Goal: Find contact information: Obtain details needed to contact an individual or organization

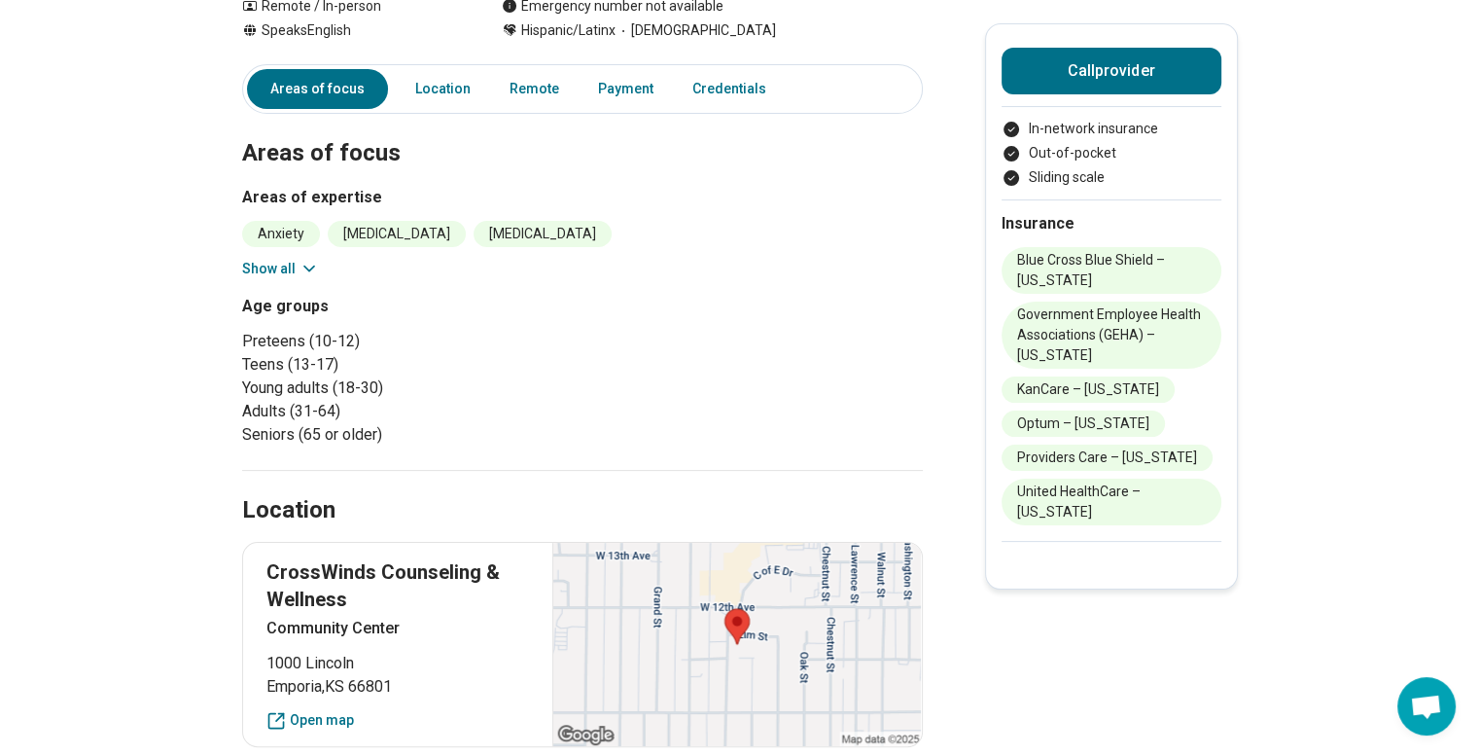
scroll to position [337, 15]
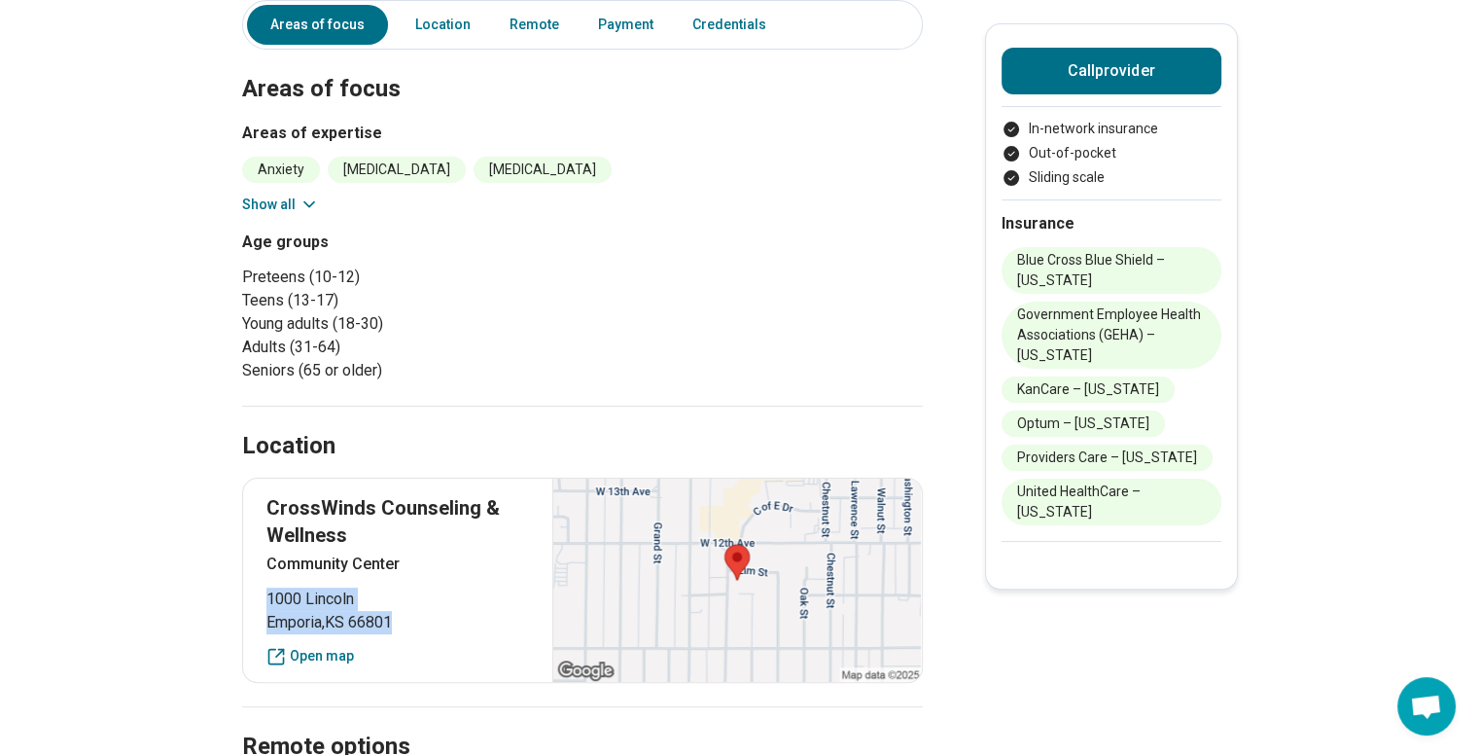
drag, startPoint x: 397, startPoint y: 624, endPoint x: 255, endPoint y: 598, distance: 144.4
click at [255, 598] on div "CrossWinds Counseling & Wellness Community Center [STREET_ADDRESS] Open map" at bounding box center [582, 580] width 681 height 205
copy p "[STREET_ADDRESS]"
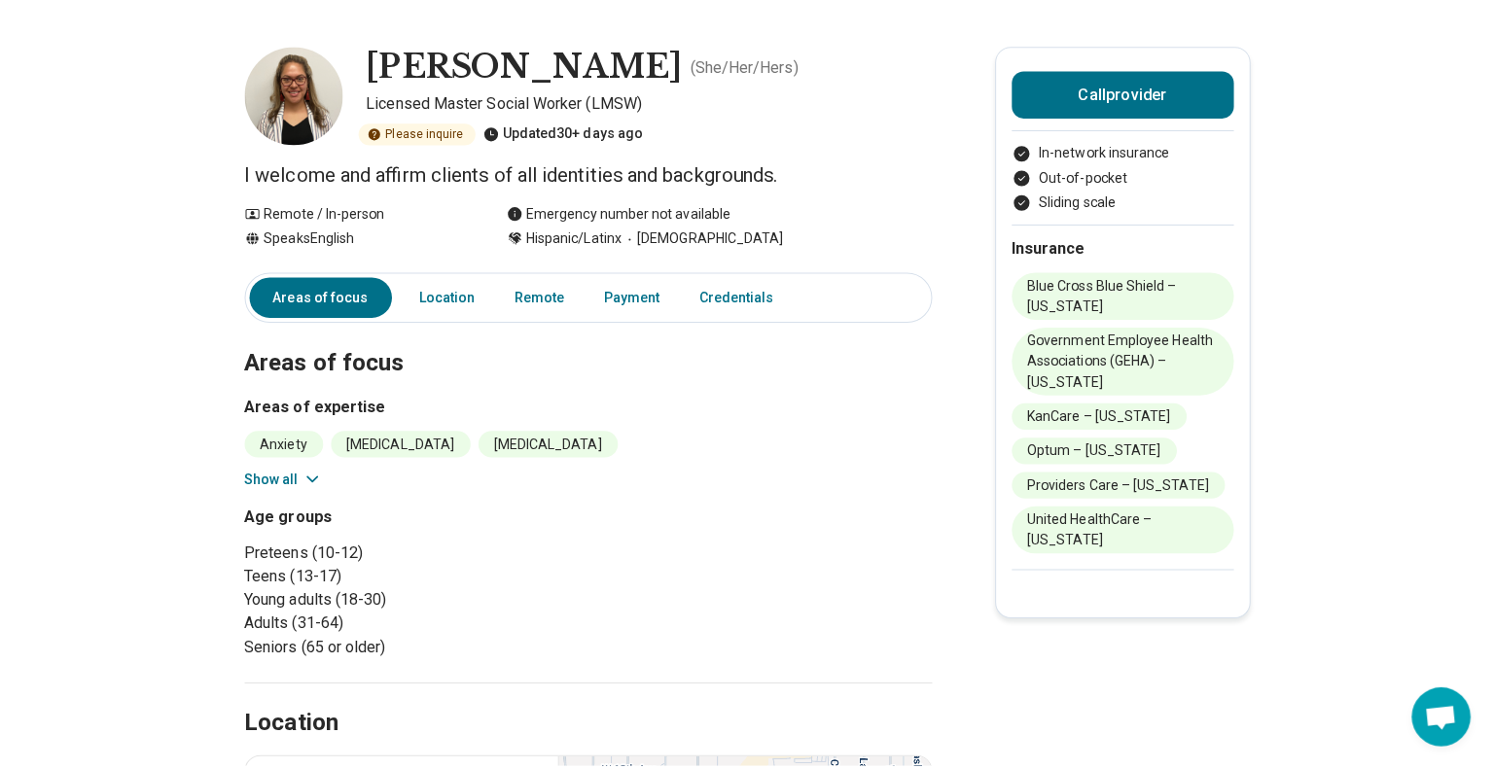
scroll to position [0, 15]
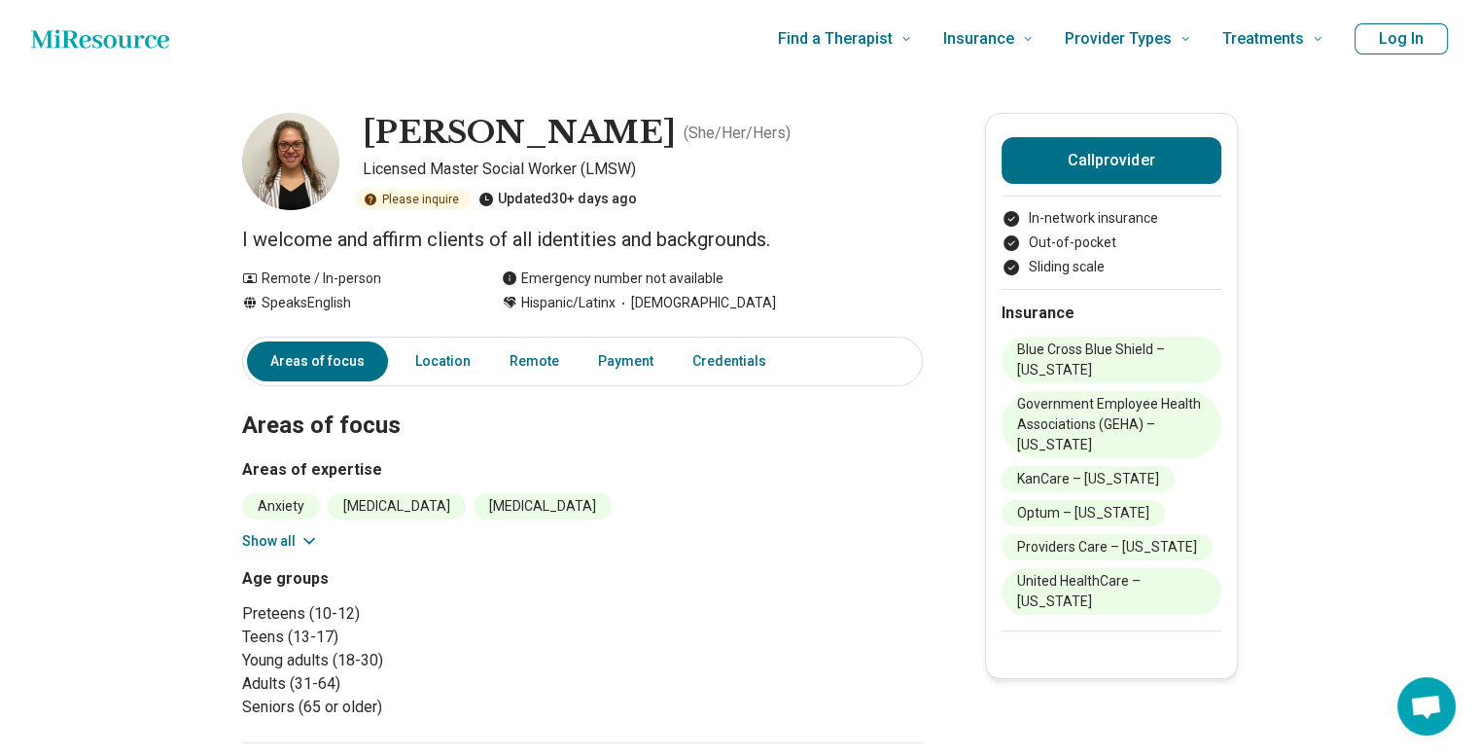
click at [1085, 134] on div "Call provider In-network insurance Out-of-pocket Sliding scale Insurance Blue C…" at bounding box center [1111, 396] width 253 height 566
click at [1075, 145] on button "Call provider" at bounding box center [1112, 160] width 220 height 47
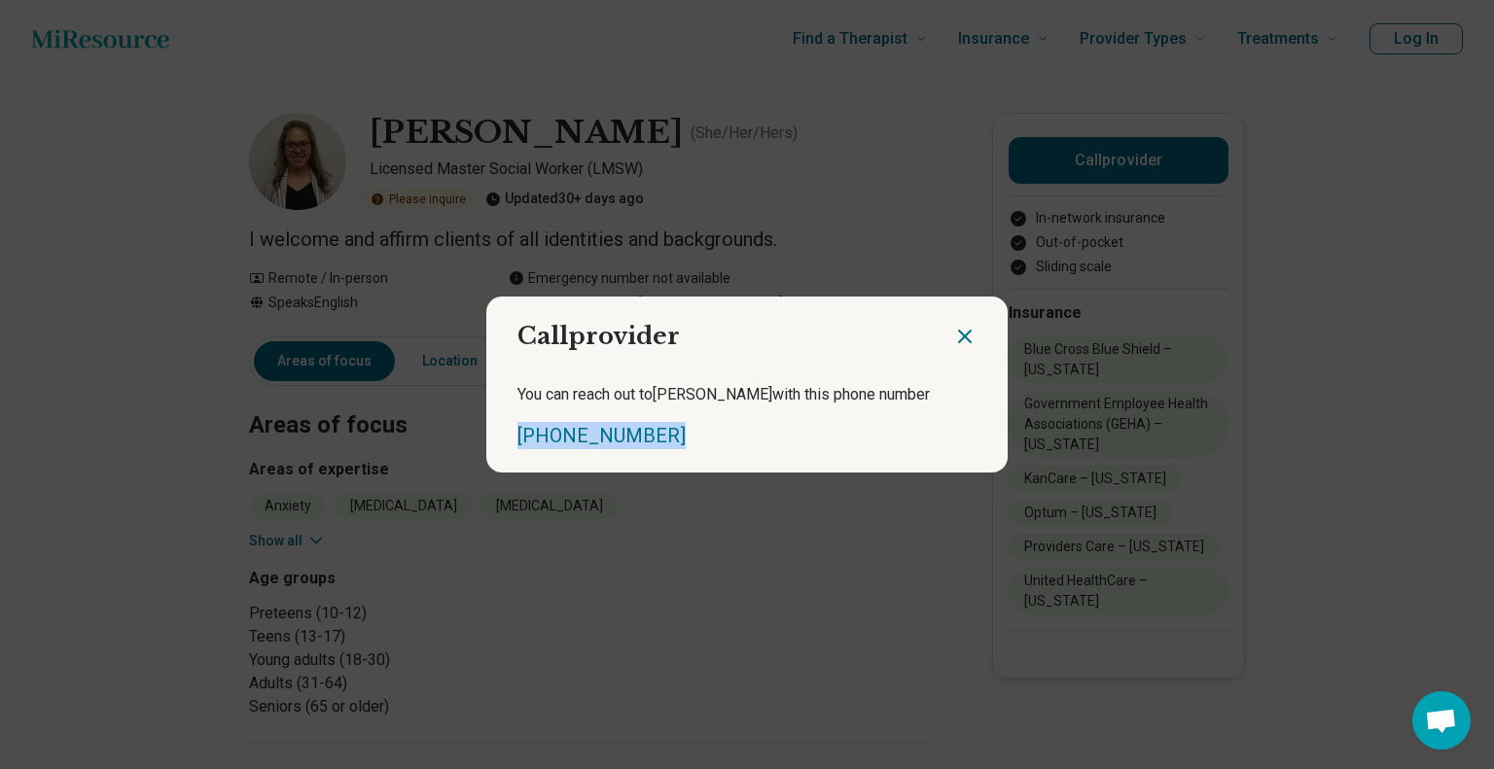
drag, startPoint x: 677, startPoint y: 443, endPoint x: 477, endPoint y: 431, distance: 200.7
click at [477, 431] on div "Call provider You can reach out to [PERSON_NAME] with this phone number [PHONE_…" at bounding box center [747, 384] width 1494 height 769
copy link "[PHONE_NUMBER]"
click at [966, 329] on icon "Close dialog" at bounding box center [964, 336] width 23 height 23
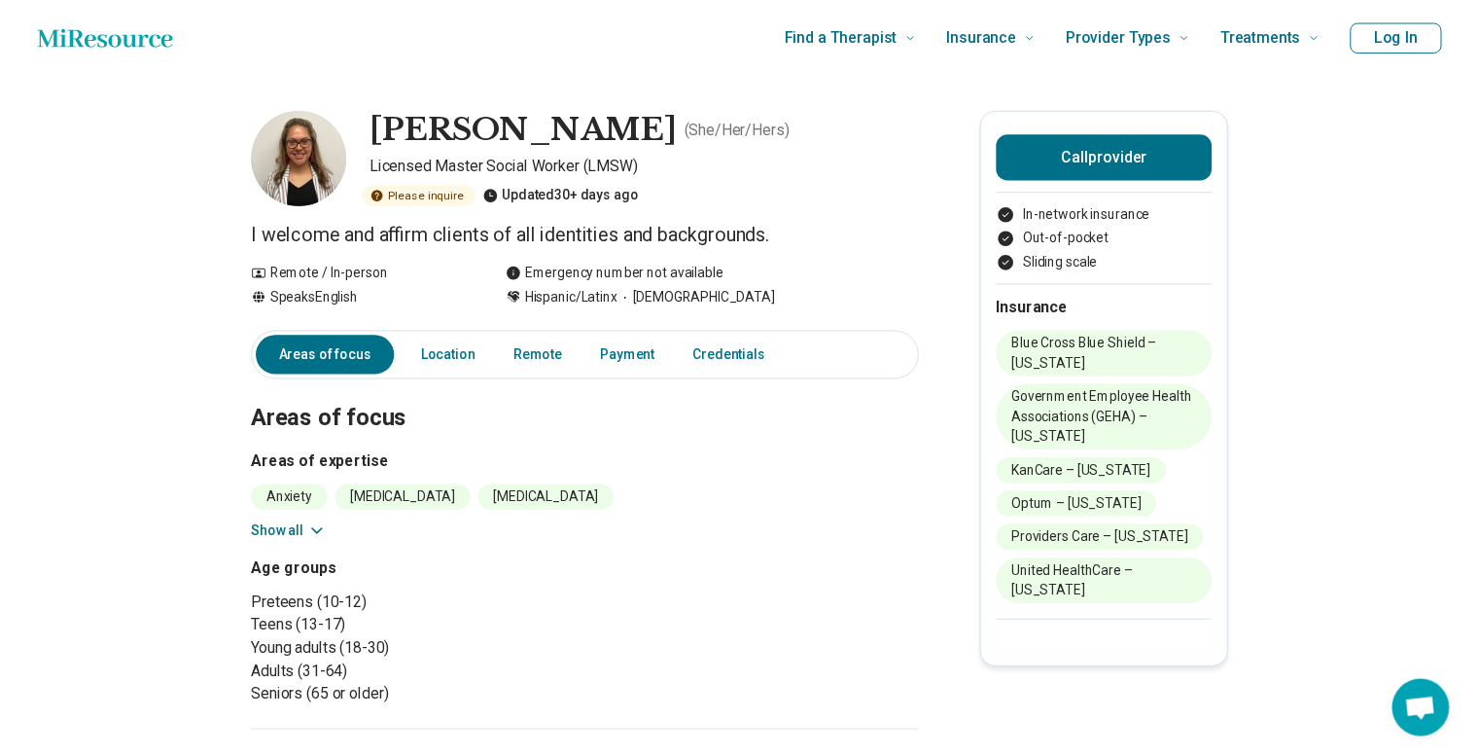
scroll to position [0, 0]
